Goal: Transaction & Acquisition: Download file/media

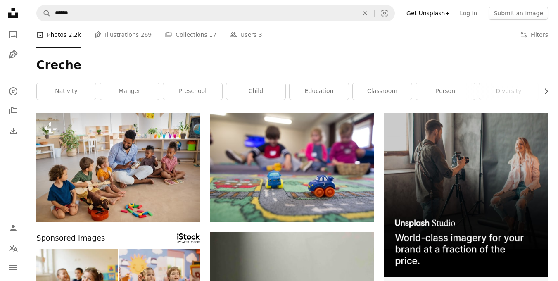
scroll to position [449, 0]
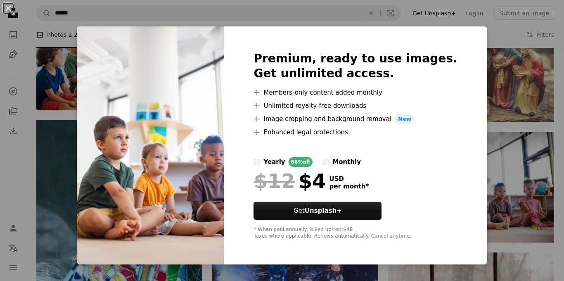
click at [494, 151] on div "An X shape Premium, ready to use images. Get unlimited access. A plus sign Memb…" at bounding box center [282, 140] width 564 height 281
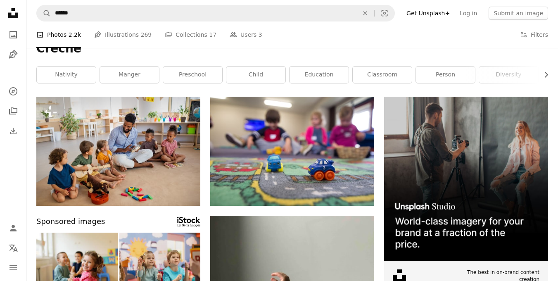
scroll to position [0, 0]
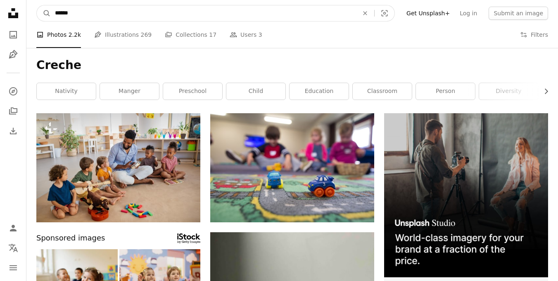
click at [78, 13] on input "******" at bounding box center [203, 13] width 305 height 16
type input "*"
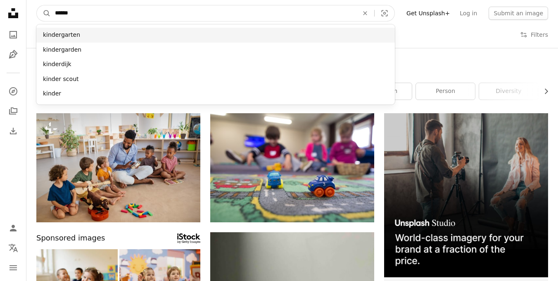
type input "******"
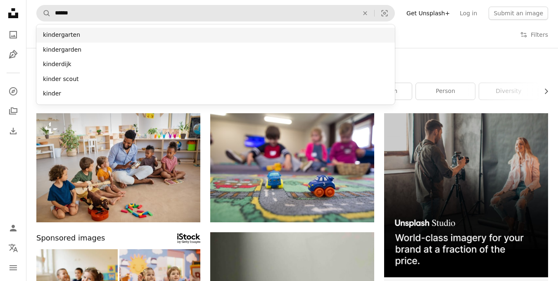
click at [68, 33] on div "kindergarten" at bounding box center [215, 35] width 358 height 15
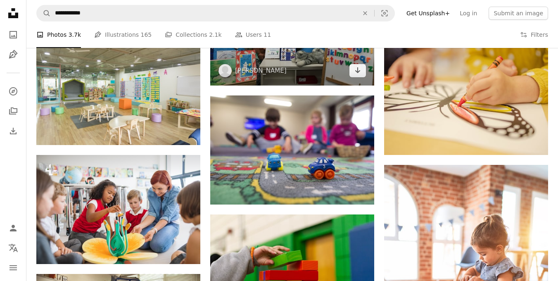
scroll to position [413, 0]
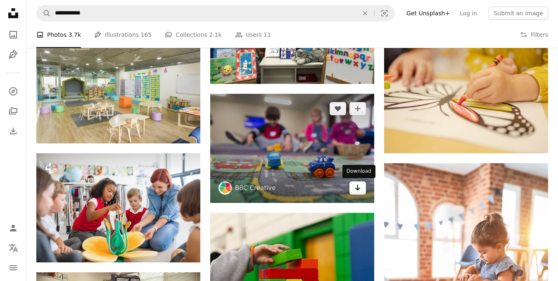
click at [353, 187] on link "Arrow pointing down" at bounding box center [357, 187] width 17 height 13
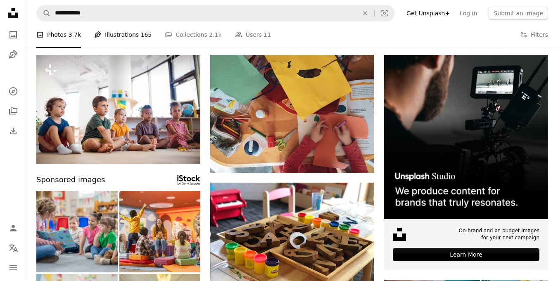
scroll to position [0, 0]
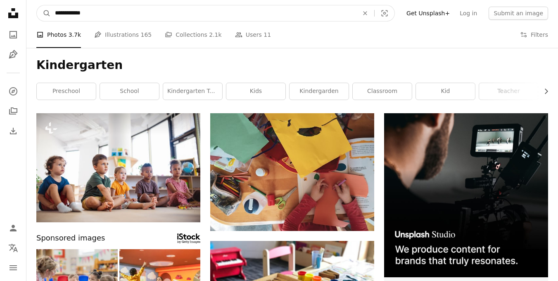
click at [105, 7] on input "**********" at bounding box center [203, 13] width 305 height 16
type input "*"
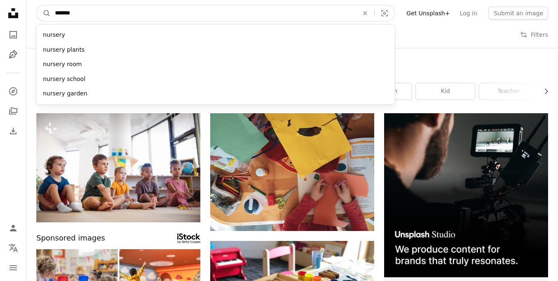
type input "*******"
click at [37, 5] on button "A magnifying glass" at bounding box center [44, 13] width 14 height 16
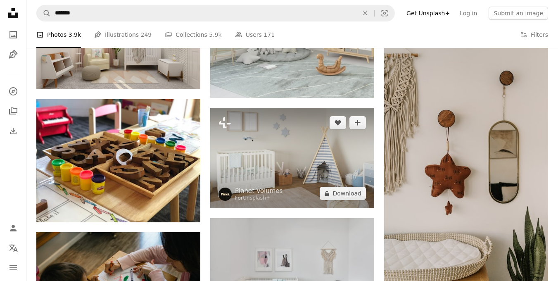
scroll to position [556, 0]
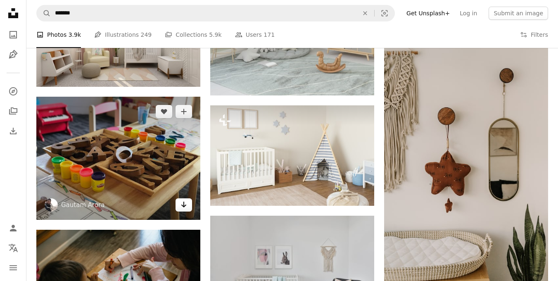
click at [183, 203] on icon "Arrow pointing down" at bounding box center [183, 204] width 7 height 10
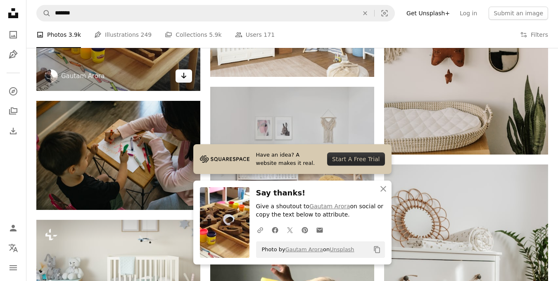
scroll to position [685, 0]
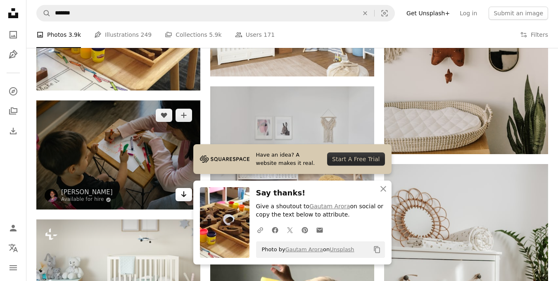
click at [178, 191] on link "Arrow pointing down" at bounding box center [183, 194] width 17 height 13
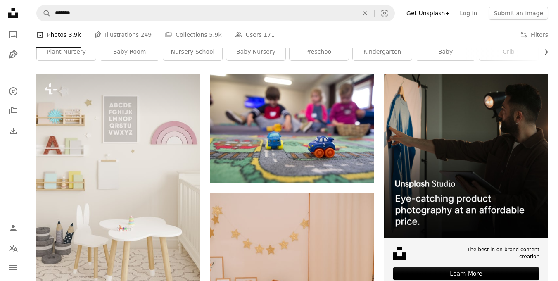
scroll to position [0, 0]
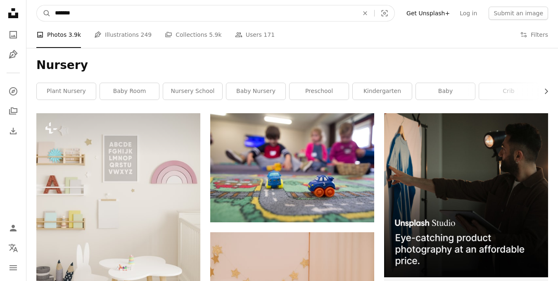
click at [132, 18] on input "*******" at bounding box center [203, 13] width 305 height 16
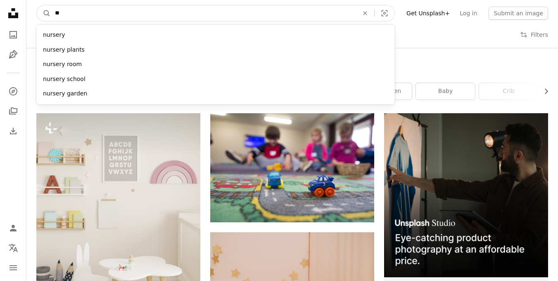
type input "*"
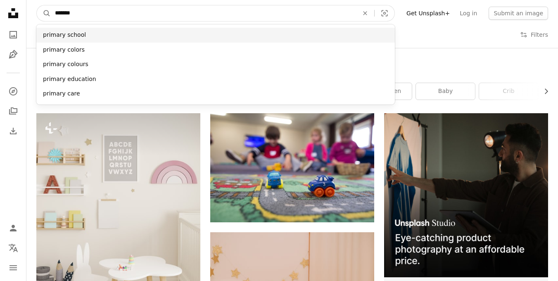
type input "*******"
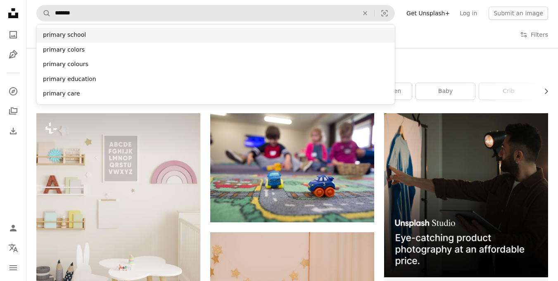
click at [128, 32] on div "primary school" at bounding box center [215, 35] width 358 height 15
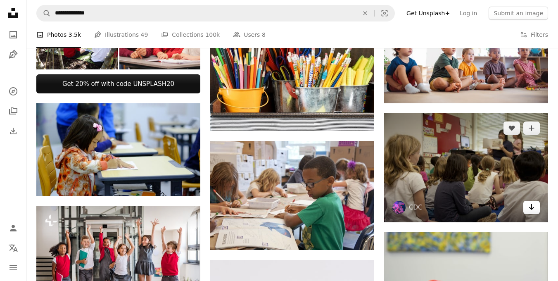
scroll to position [344, 0]
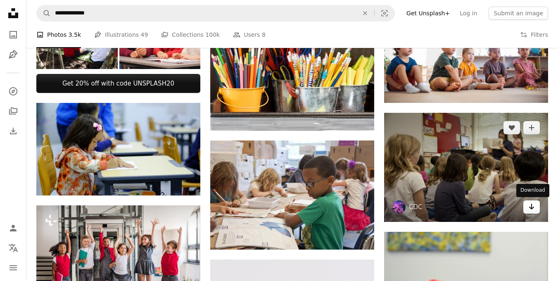
click at [532, 204] on icon "Arrow pointing down" at bounding box center [531, 206] width 7 height 10
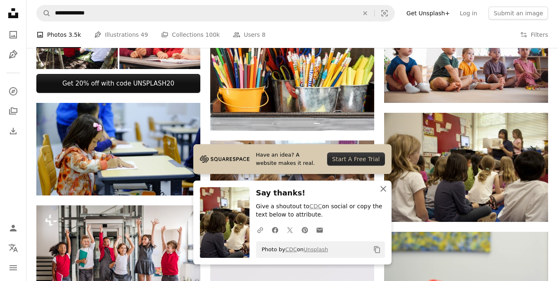
click at [384, 194] on button "An X shape Close" at bounding box center [383, 188] width 17 height 17
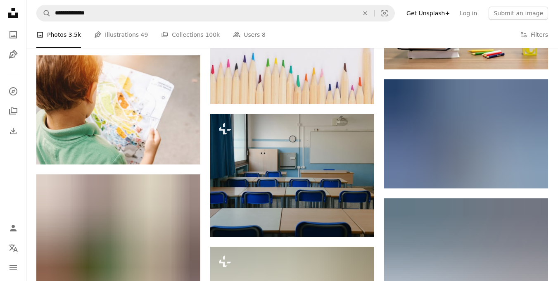
scroll to position [624, 0]
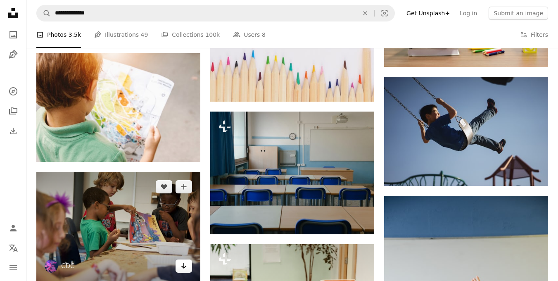
click at [187, 265] on link "Arrow pointing down" at bounding box center [183, 265] width 17 height 13
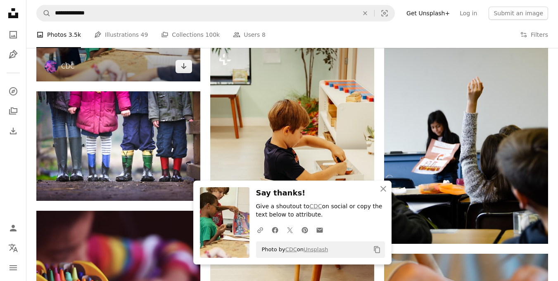
scroll to position [889, 0]
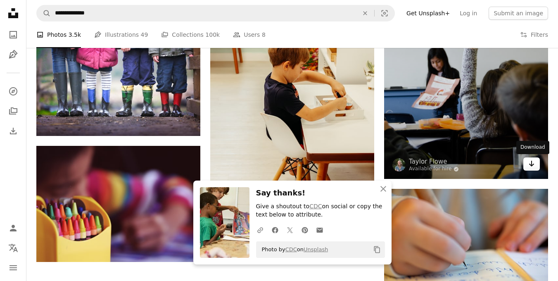
click at [527, 167] on link "Arrow pointing down" at bounding box center [531, 163] width 17 height 13
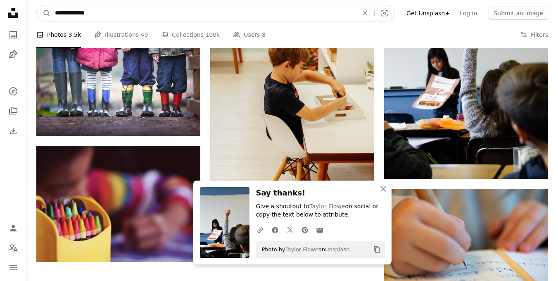
click at [127, 19] on input "**********" at bounding box center [203, 13] width 305 height 16
type input "*"
type input "*******"
click at [122, 27] on div "pre school" at bounding box center [215, 34] width 358 height 21
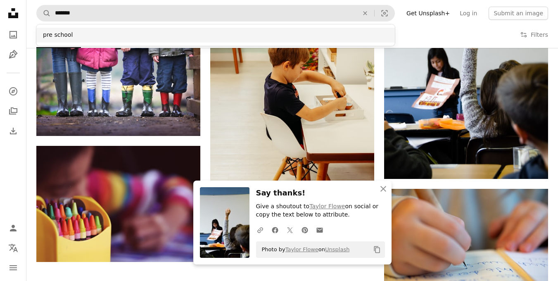
click at [95, 34] on div "pre school" at bounding box center [215, 35] width 358 height 15
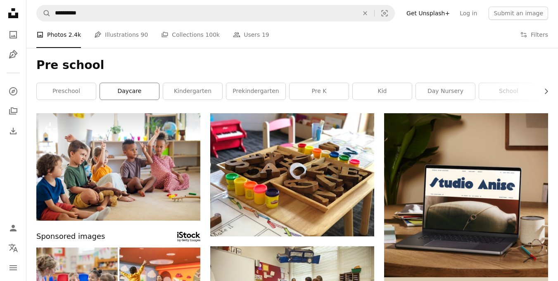
click at [125, 95] on link "daycare" at bounding box center [129, 91] width 59 height 17
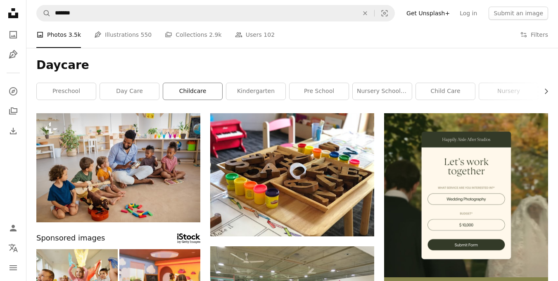
click at [190, 98] on link "childcare" at bounding box center [192, 91] width 59 height 17
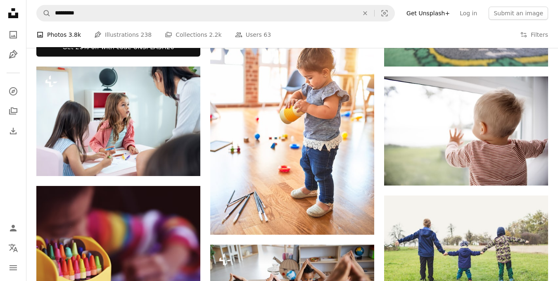
scroll to position [385, 0]
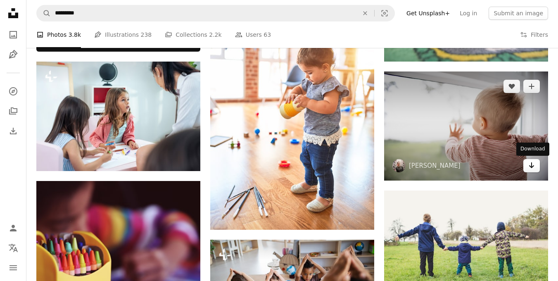
click at [530, 168] on icon "Arrow pointing down" at bounding box center [531, 165] width 7 height 10
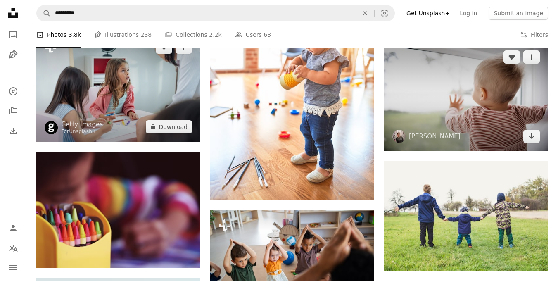
scroll to position [426, 0]
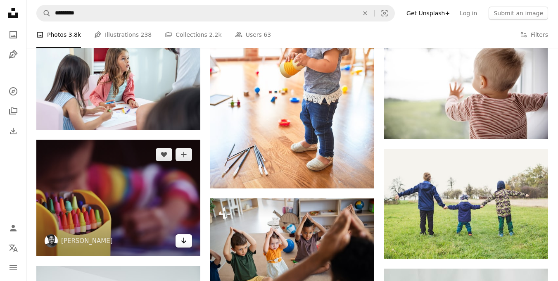
click at [178, 245] on link "Arrow pointing down" at bounding box center [183, 240] width 17 height 13
